Goal: Task Accomplishment & Management: Manage account settings

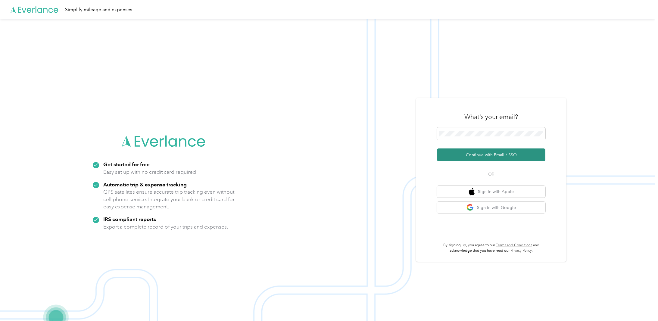
click at [478, 155] on button "Continue with Email / SSO" at bounding box center [491, 155] width 108 height 13
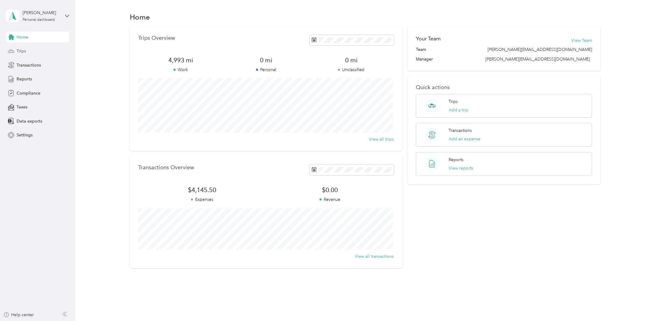
click at [31, 49] on div "Trips" at bounding box center [37, 51] width 63 height 11
